Goal: Information Seeking & Learning: Understand process/instructions

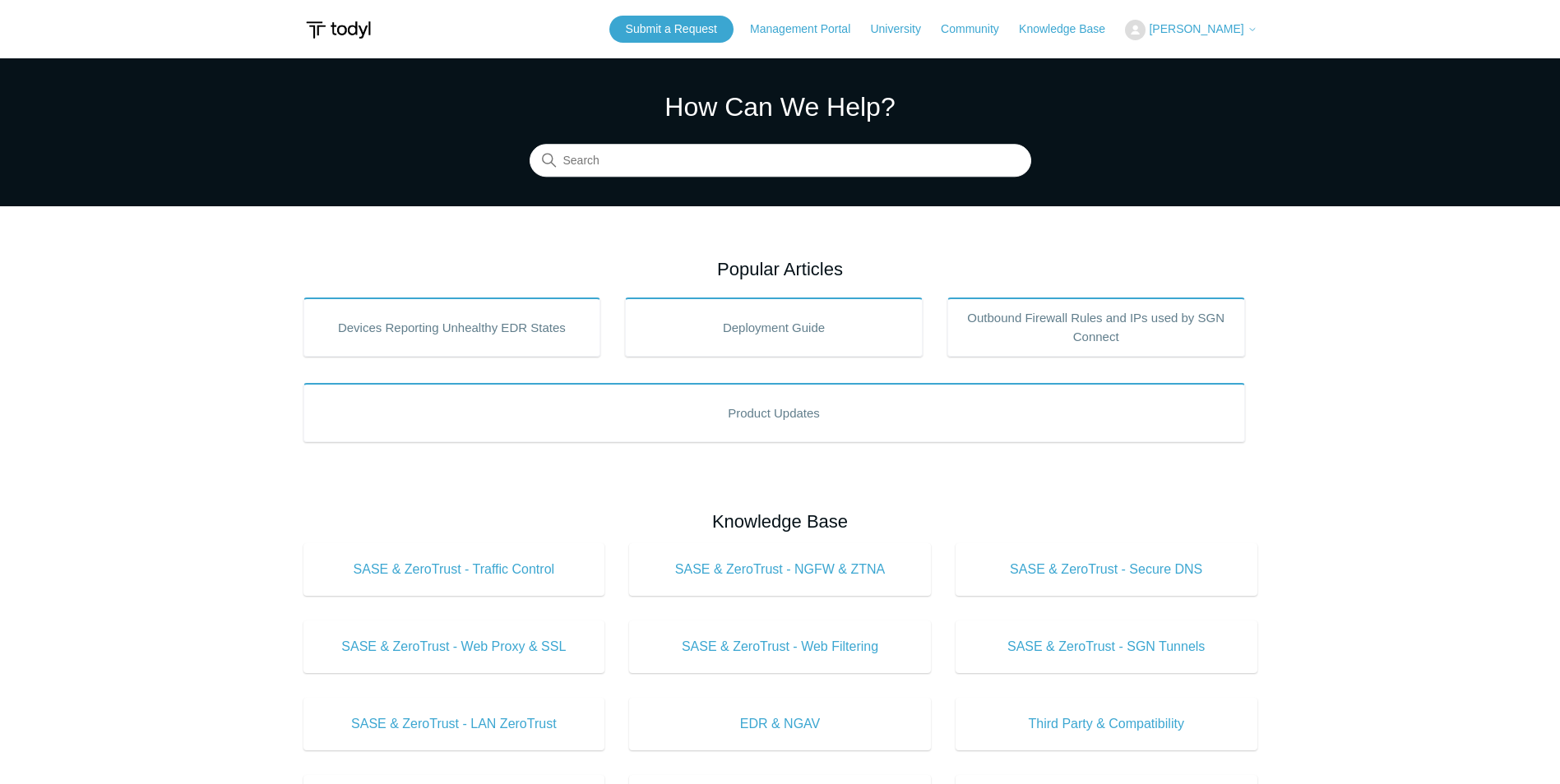
click at [1230, 39] on button "[PERSON_NAME]" at bounding box center [1191, 30] width 131 height 21
click at [1315, 313] on main "Todyl Support Center How Can We Help? Search Popular Articles Devices Reporting…" at bounding box center [780, 738] width 1560 height 1359
drag, startPoint x: 120, startPoint y: 428, endPoint x: 257, endPoint y: 417, distance: 137.4
click at [121, 428] on main "Todyl Support Center How Can We Help? Search Popular Articles Devices Reporting…" at bounding box center [780, 738] width 1560 height 1359
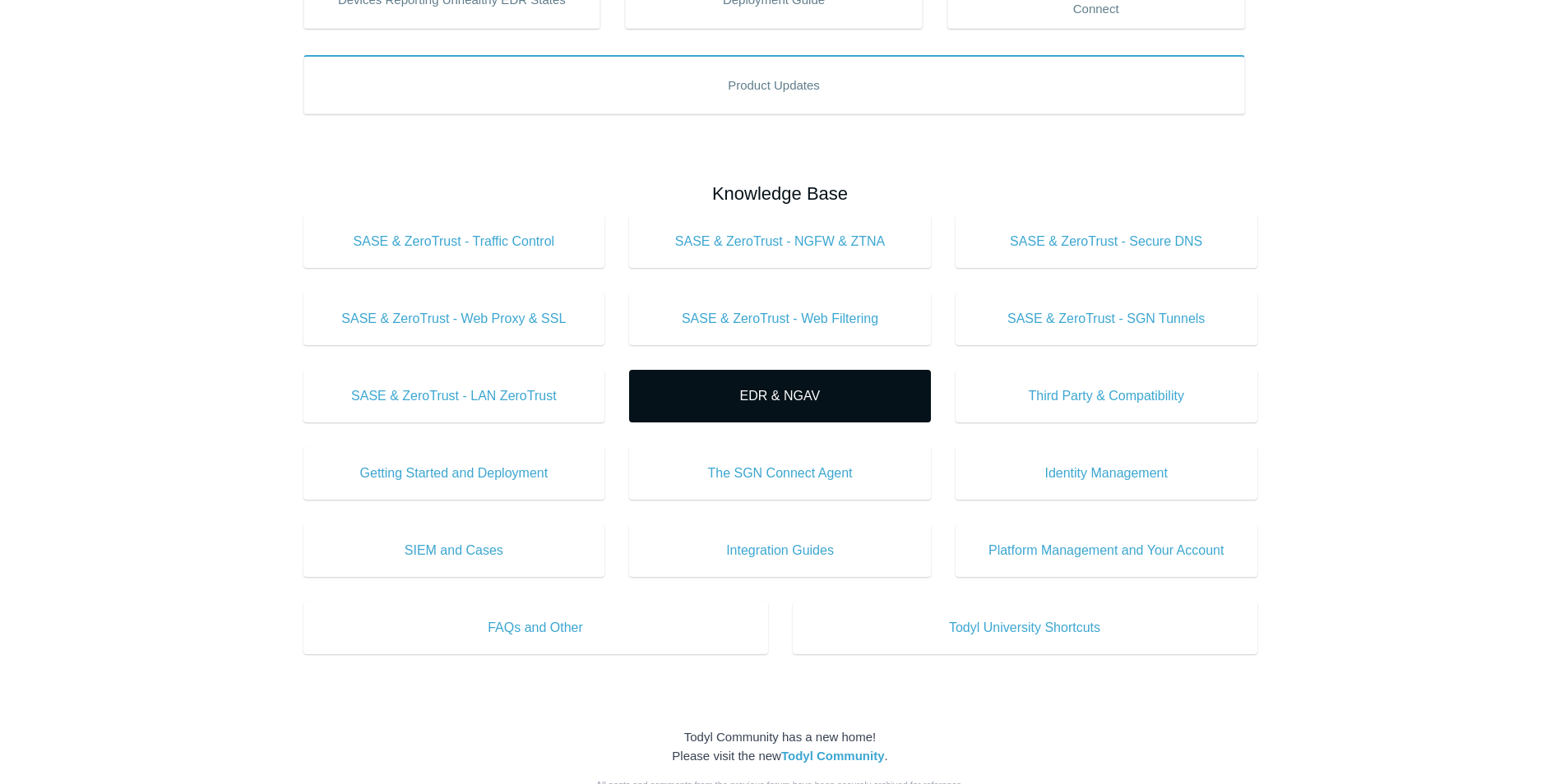
scroll to position [329, 0]
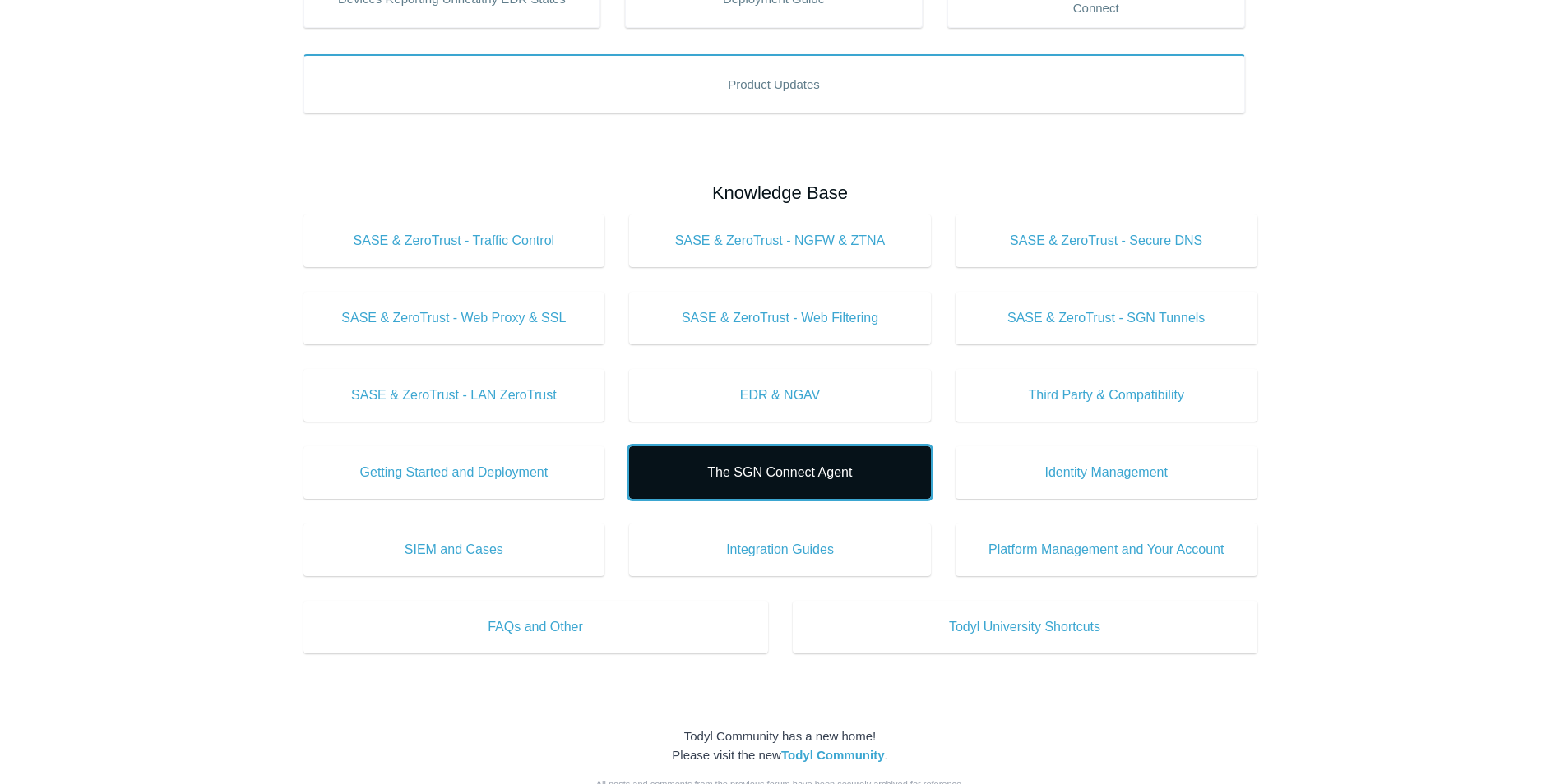
click at [724, 472] on span "The SGN Connect Agent" at bounding box center [780, 472] width 253 height 20
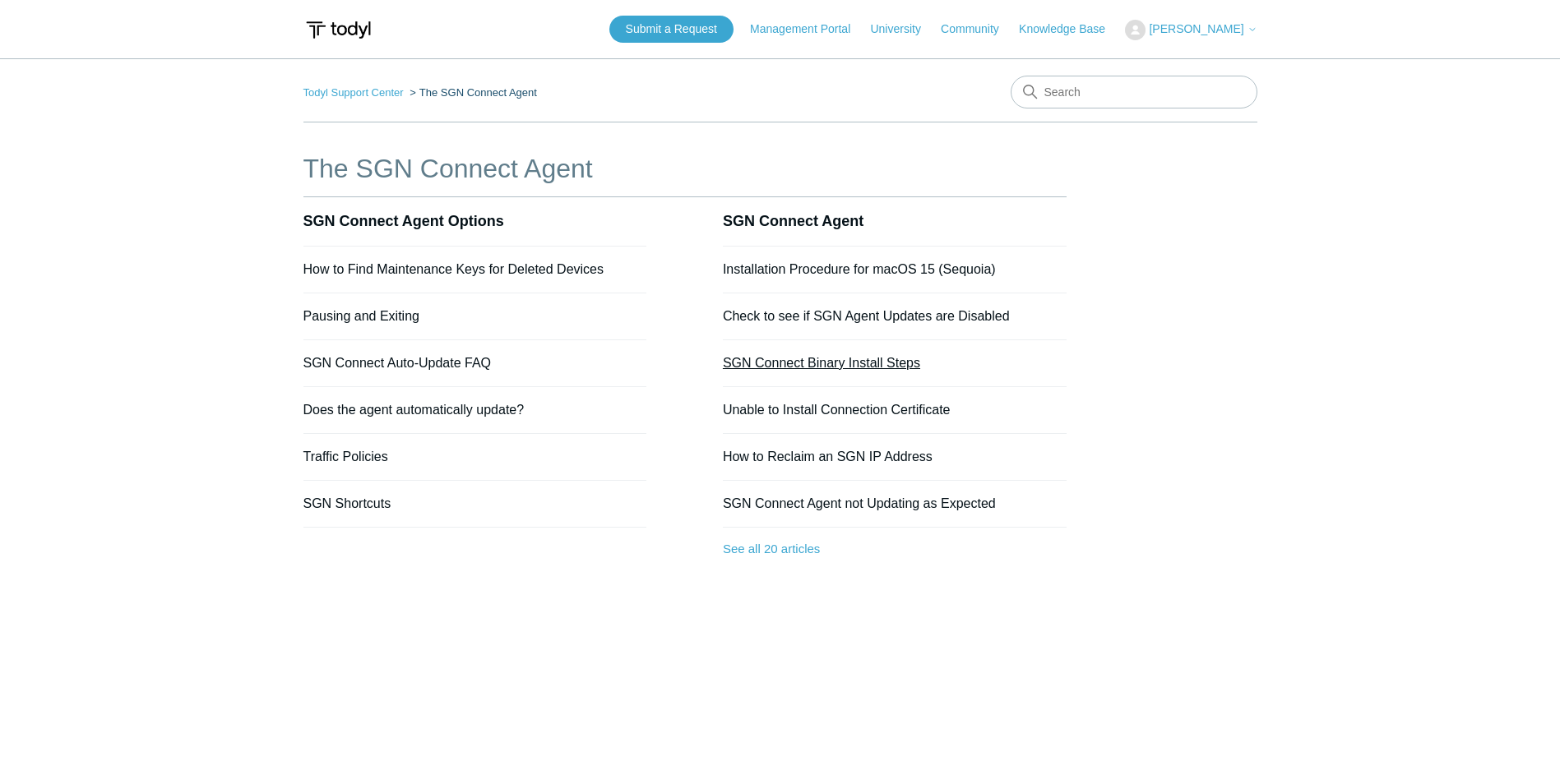
click at [856, 362] on link "SGN Connect Binary Install Steps" at bounding box center [822, 363] width 198 height 14
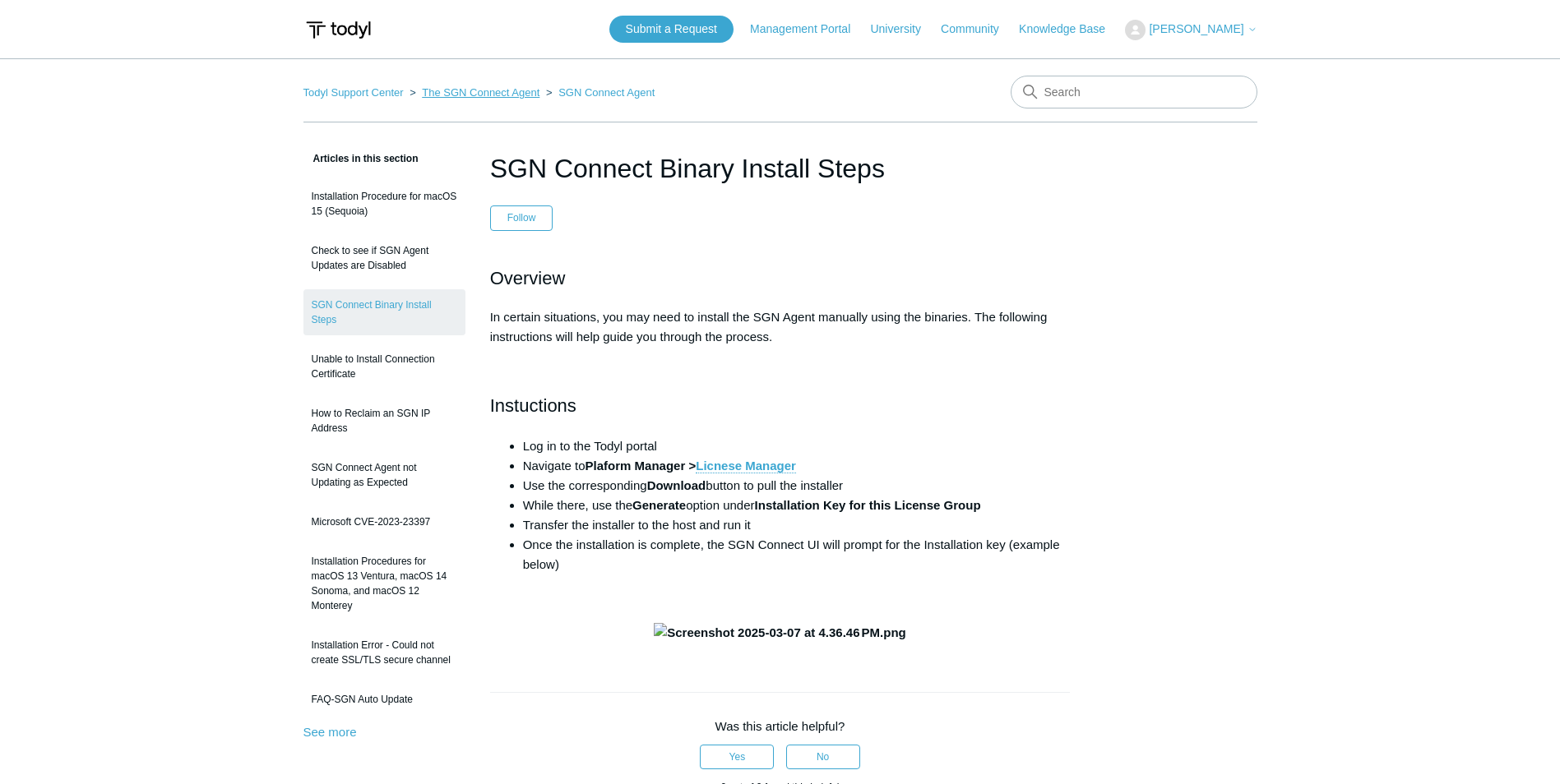
click at [487, 94] on link "The SGN Connect Agent" at bounding box center [480, 93] width 118 height 12
